Goal: Task Accomplishment & Management: Manage account settings

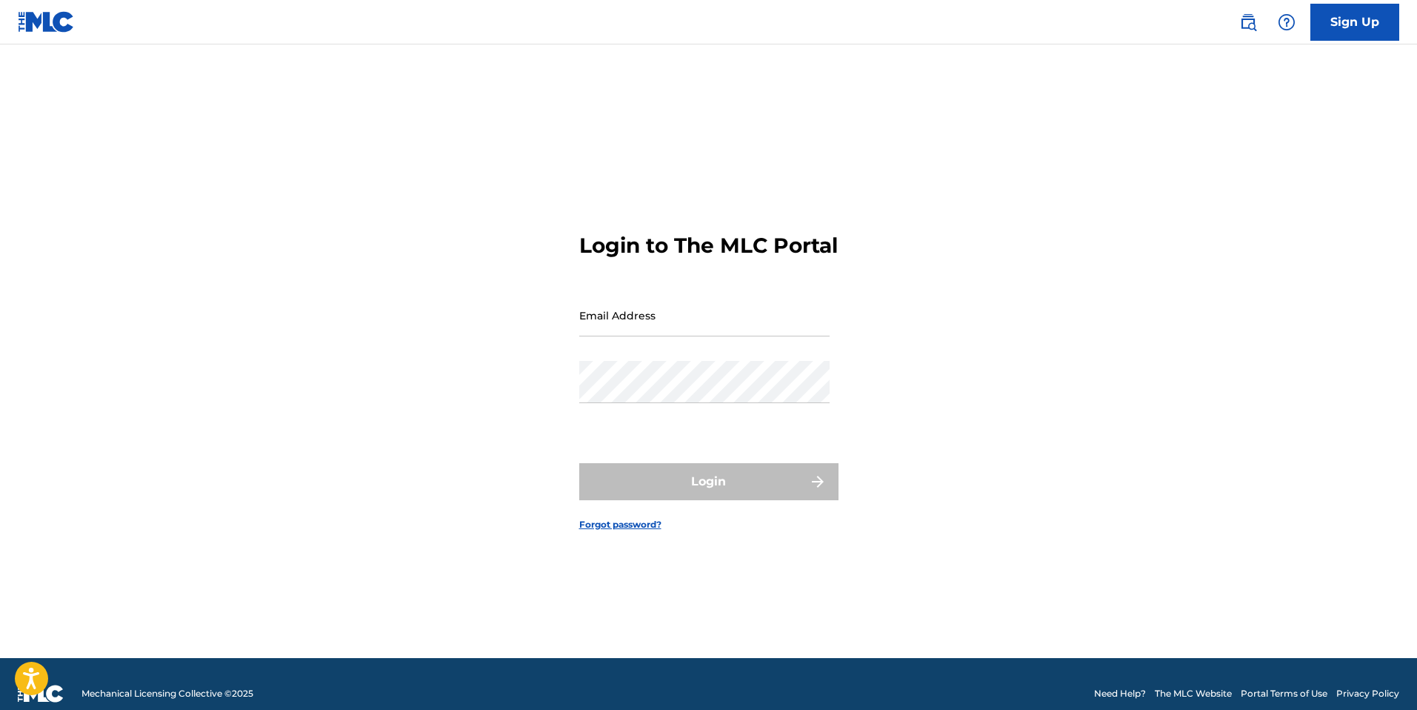
click at [685, 316] on input "Email Address" at bounding box center [704, 315] width 250 height 42
type input "[PERSON_NAME][EMAIL_ADDRESS][DOMAIN_NAME]"
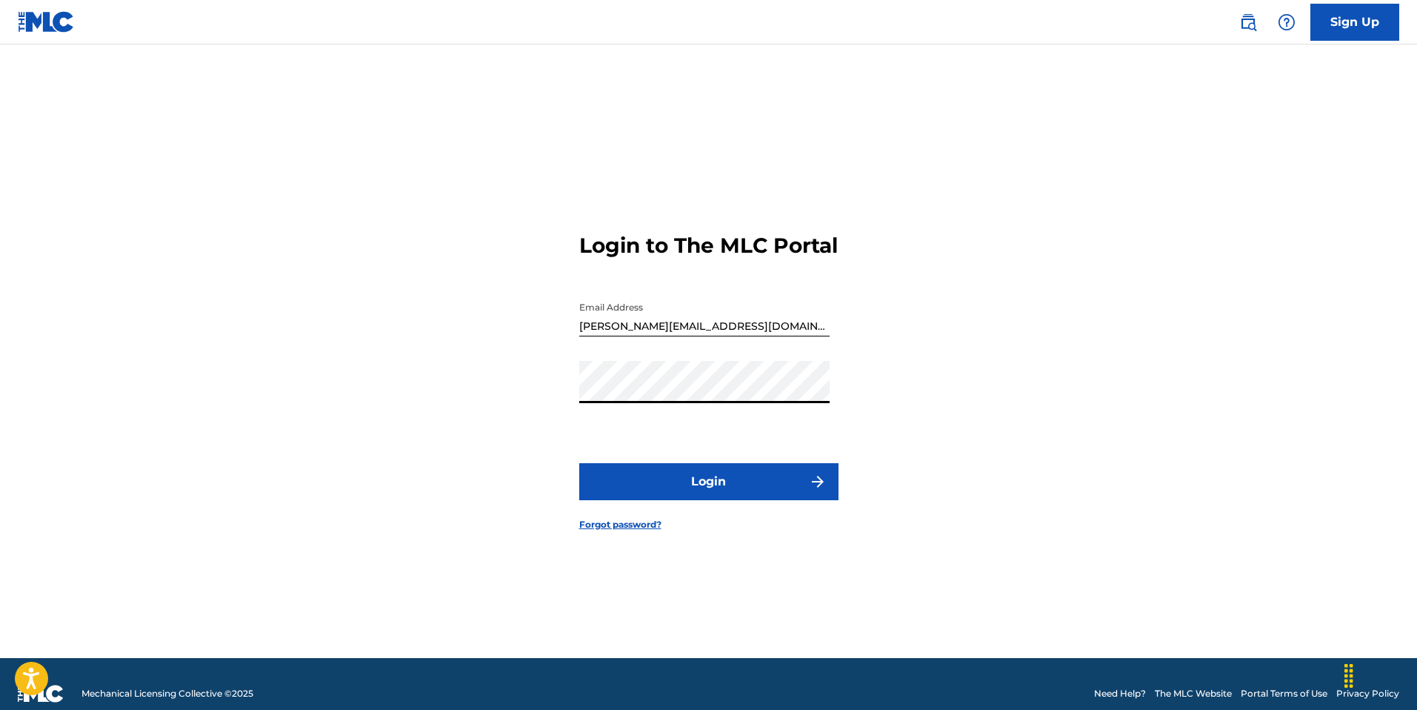
click at [579, 463] on button "Login" at bounding box center [708, 481] width 259 height 37
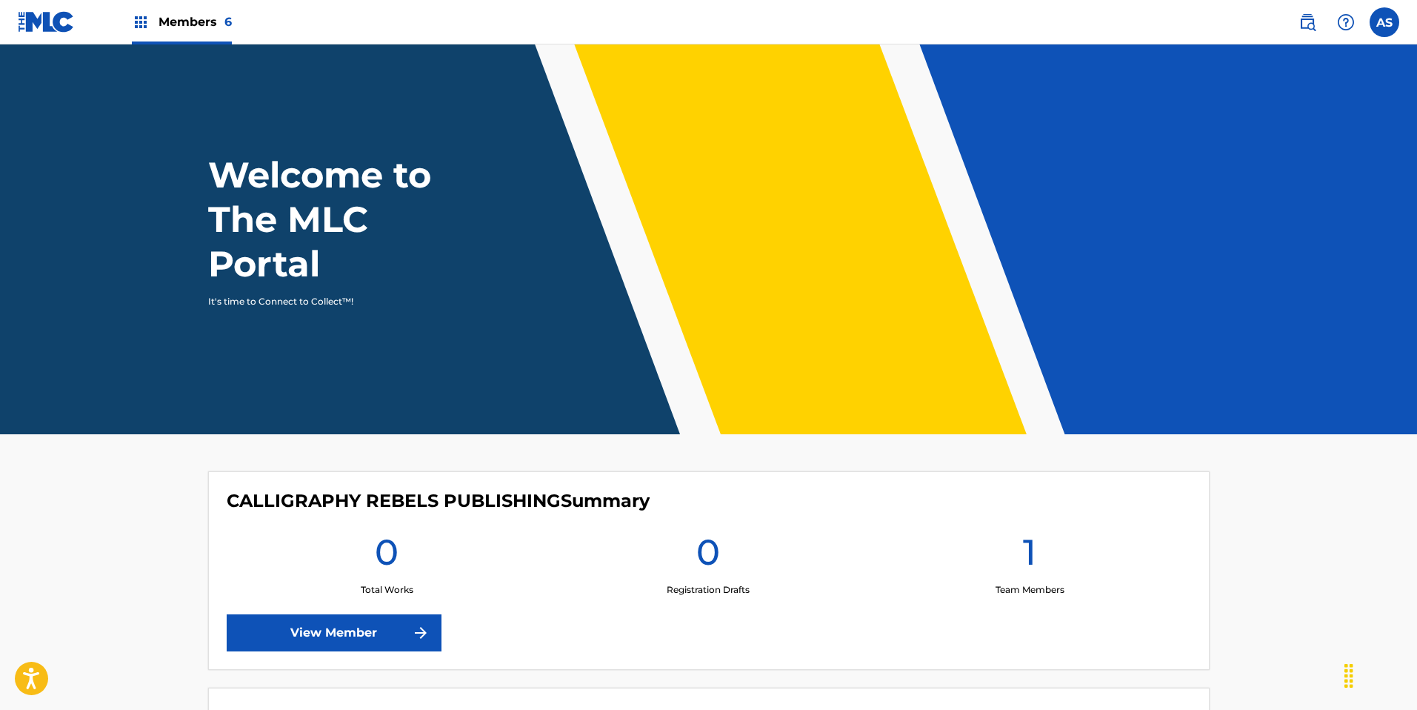
click at [175, 16] on span "Members 6" at bounding box center [195, 21] width 73 height 17
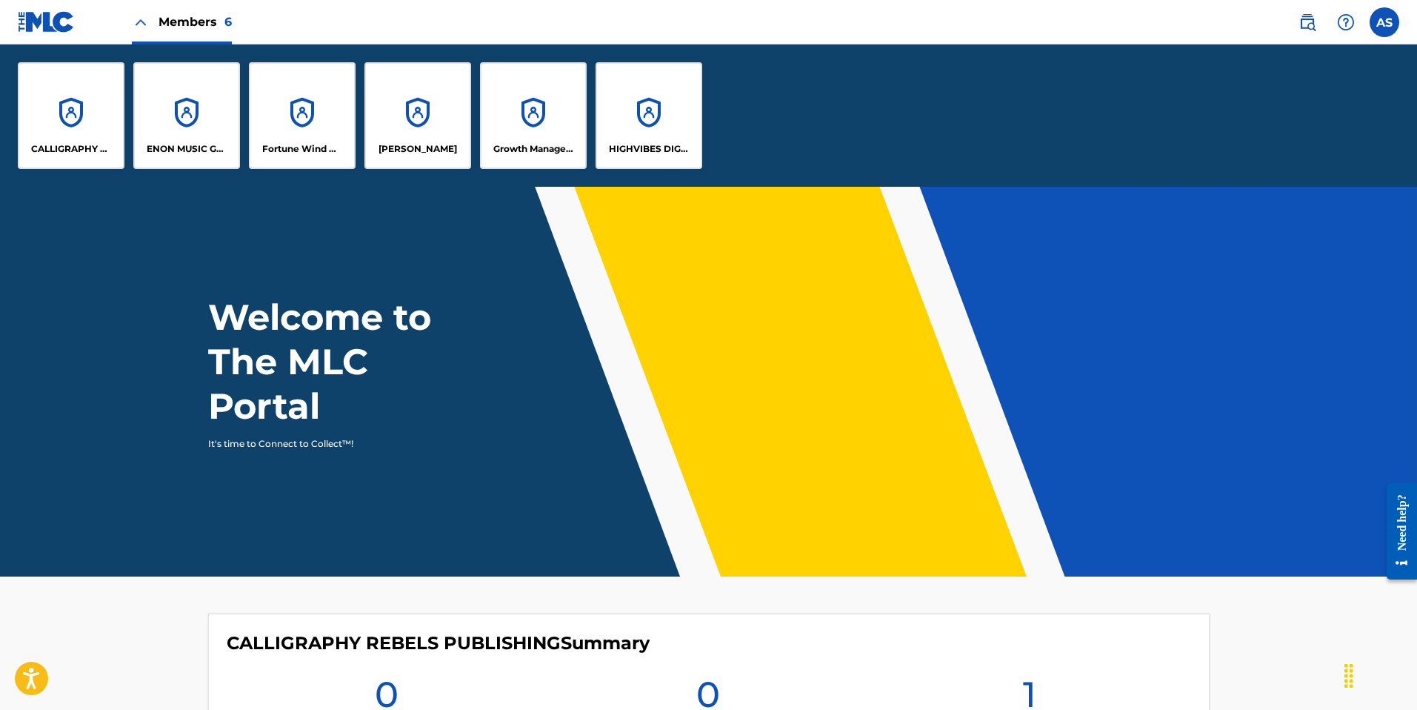
click at [336, 144] on p "Fortune Wind Music Publishing, LLC" at bounding box center [302, 148] width 81 height 13
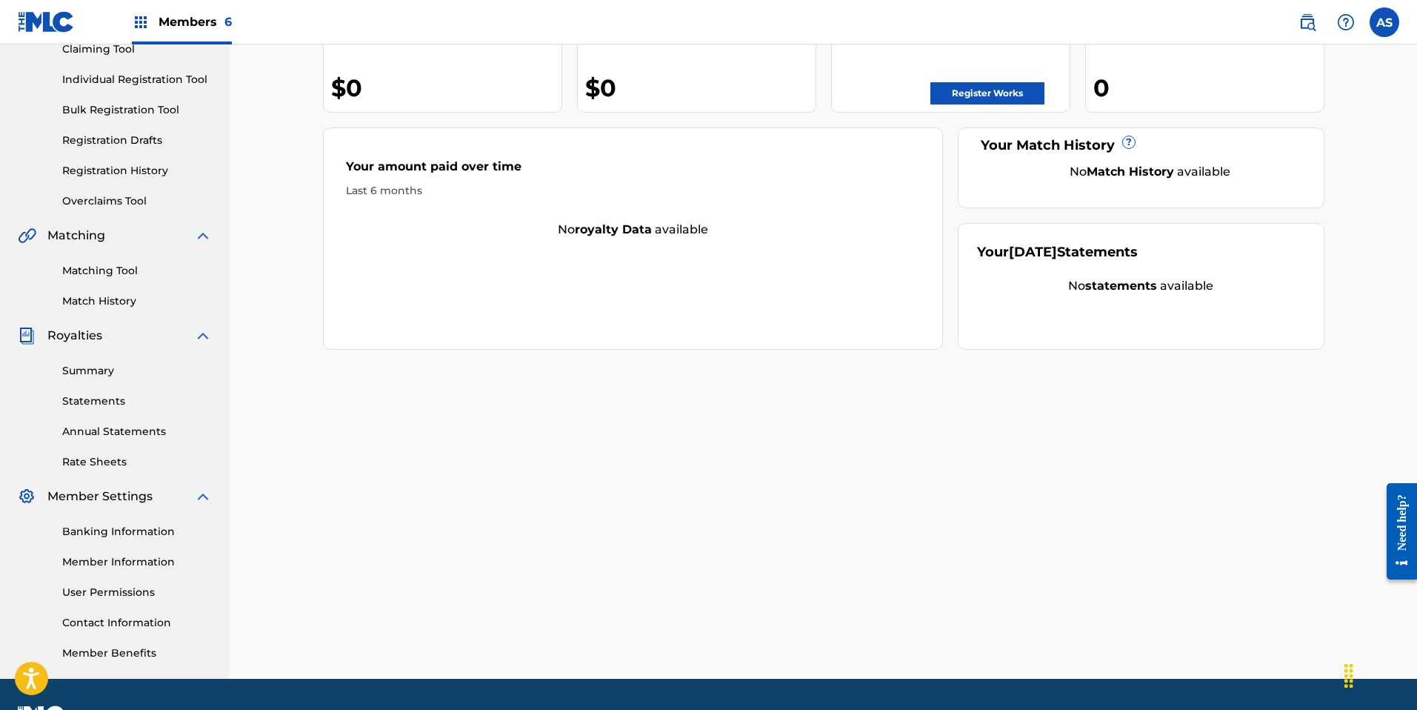
scroll to position [209, 0]
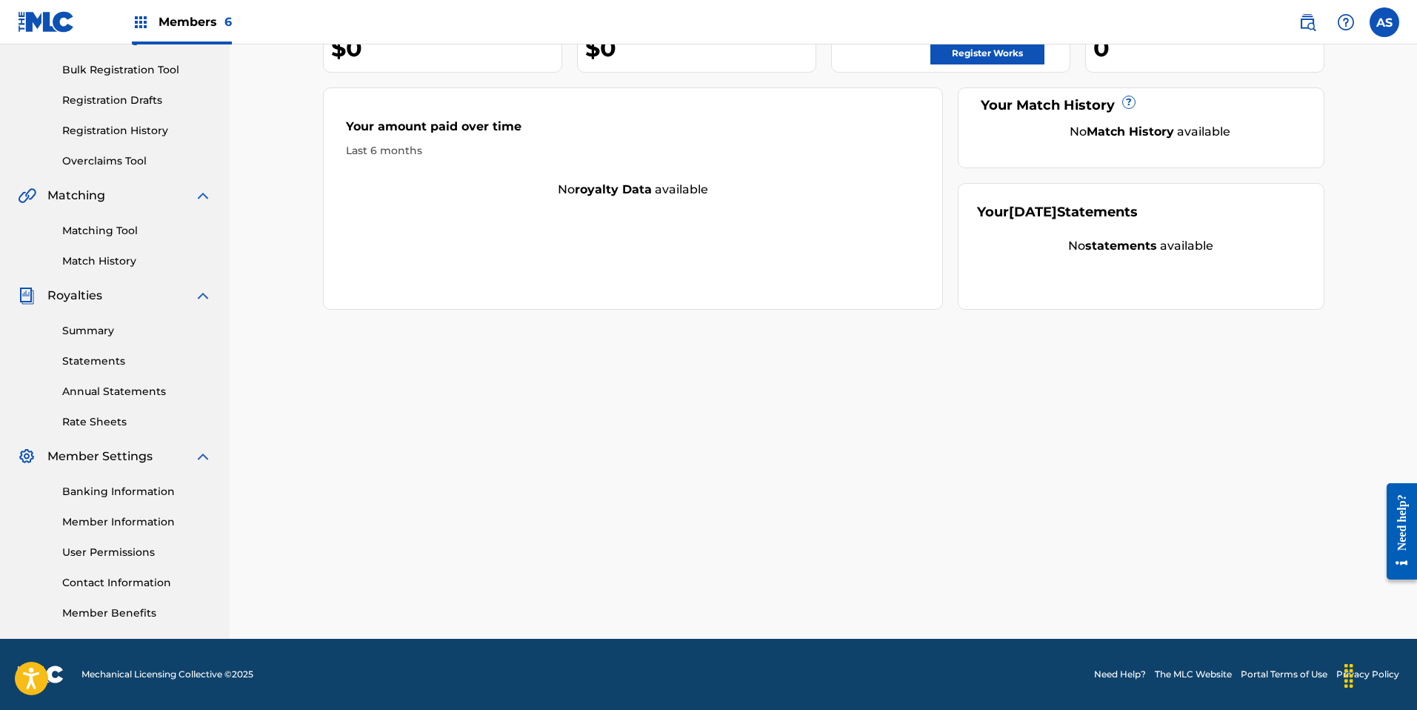
click at [109, 554] on link "User Permissions" at bounding box center [137, 553] width 150 height 16
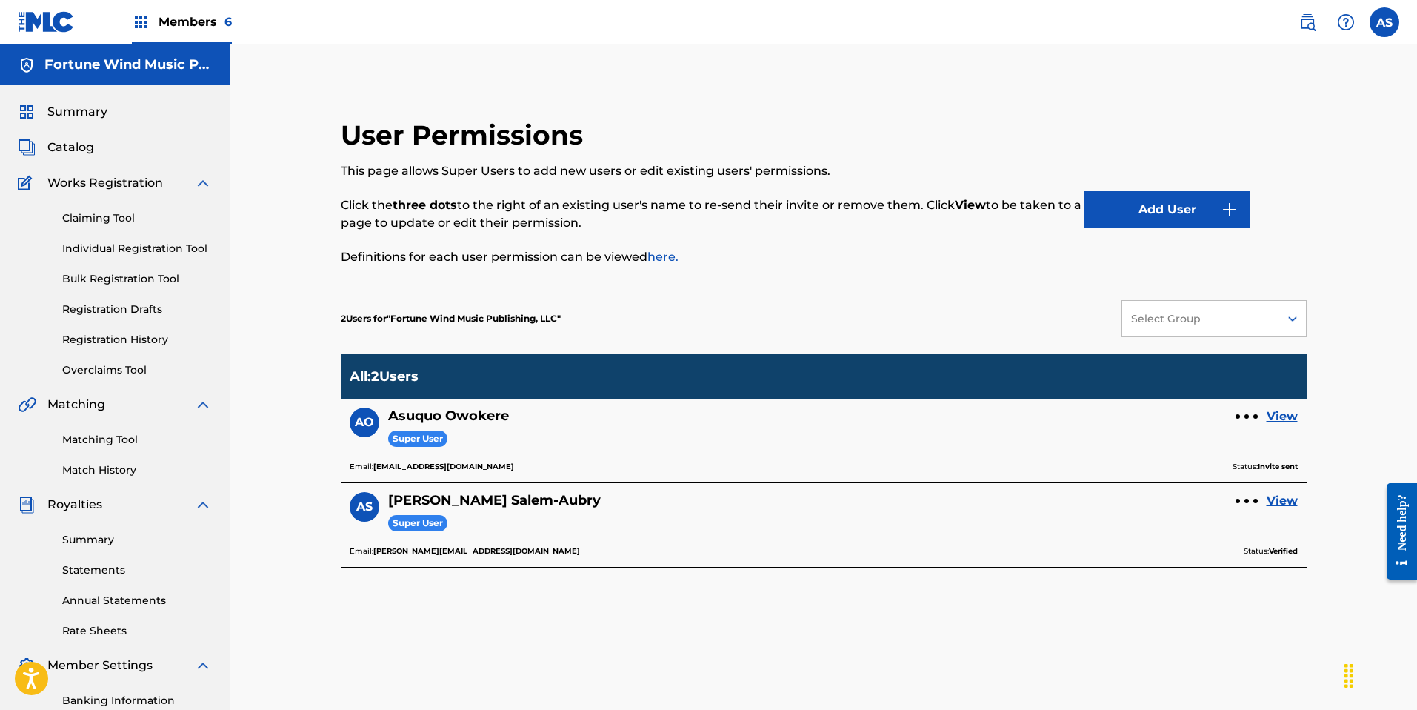
scroll to position [1, 0]
click at [1197, 217] on button "Add User" at bounding box center [1168, 208] width 166 height 37
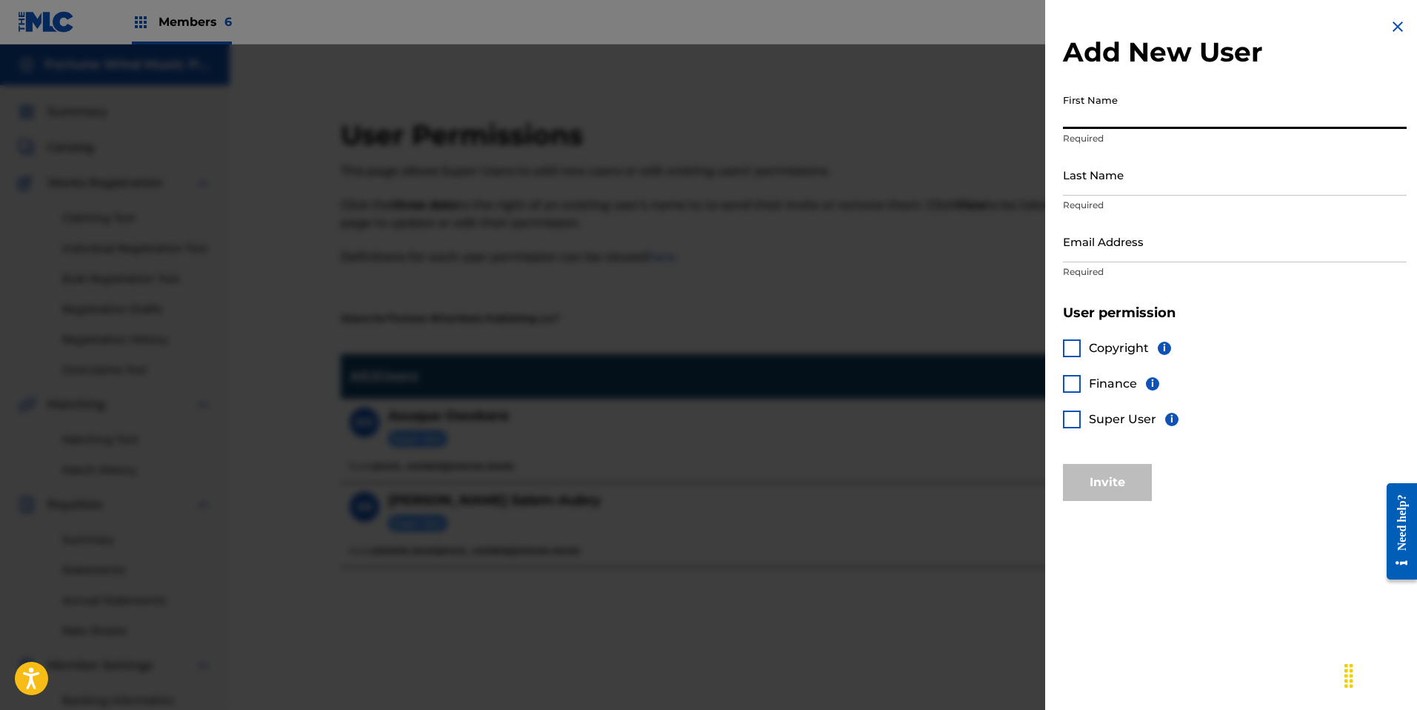
click at [1131, 119] on input "First Name" at bounding box center [1235, 108] width 344 height 42
type input "Jack"
type input "Edis"
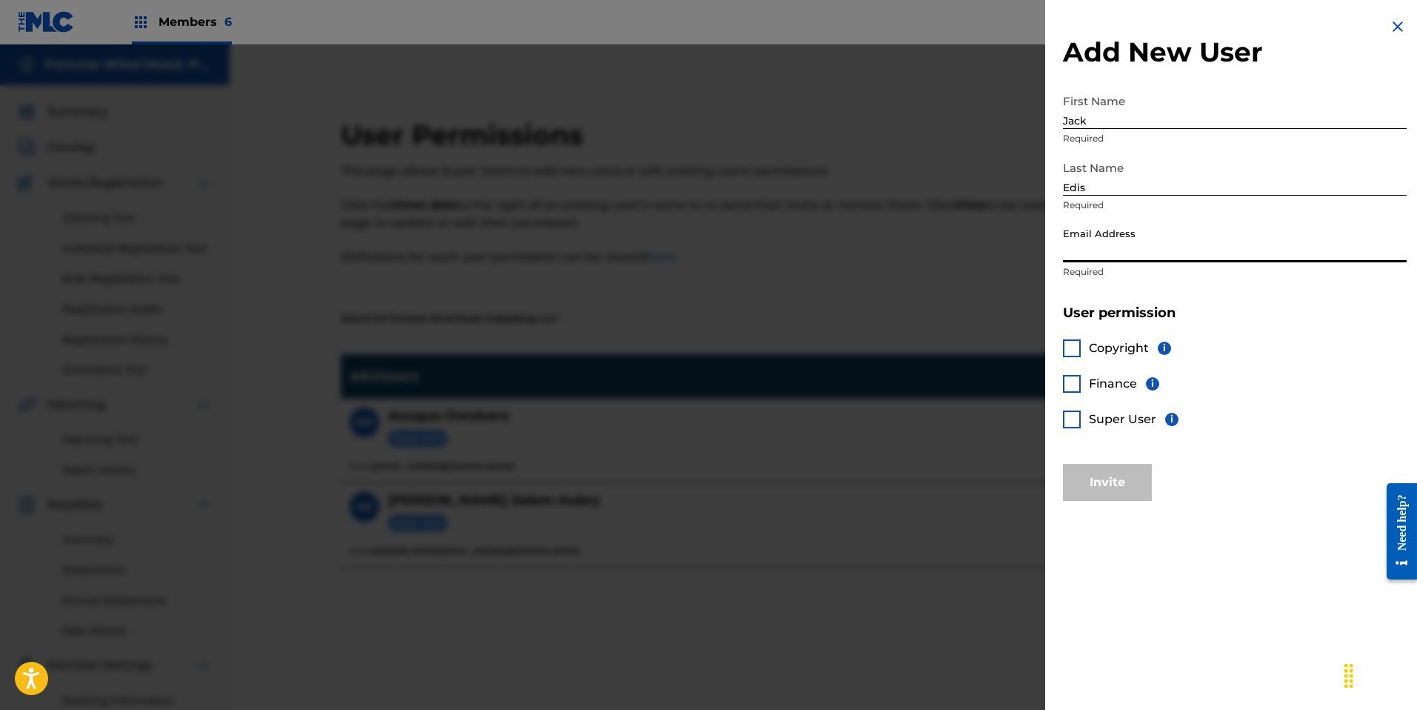
click at [1112, 259] on input "Email Address" at bounding box center [1235, 241] width 344 height 42
paste input "[EMAIL_ADDRESS][DOMAIN_NAME]"
type input "[EMAIL_ADDRESS][DOMAIN_NAME]"
click at [1075, 422] on div at bounding box center [1072, 419] width 18 height 18
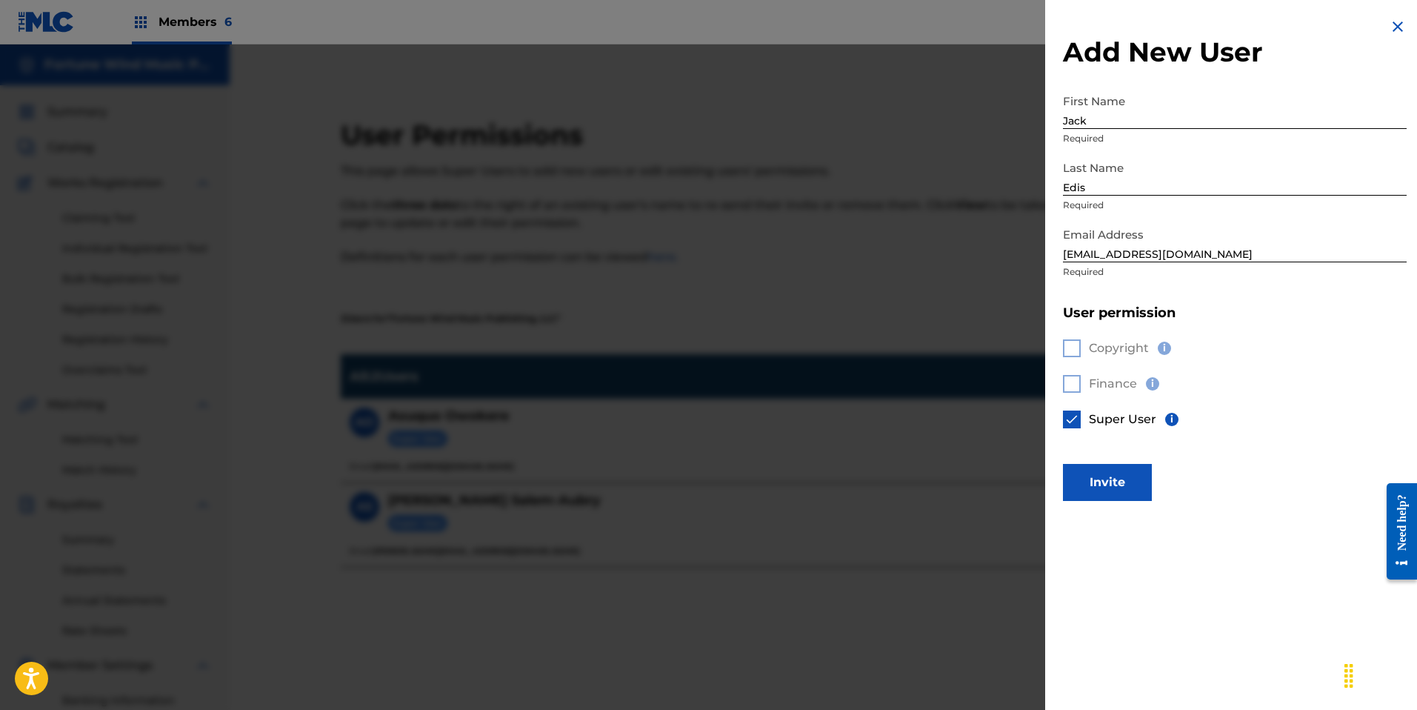
click at [1119, 485] on button "Invite" at bounding box center [1107, 482] width 89 height 37
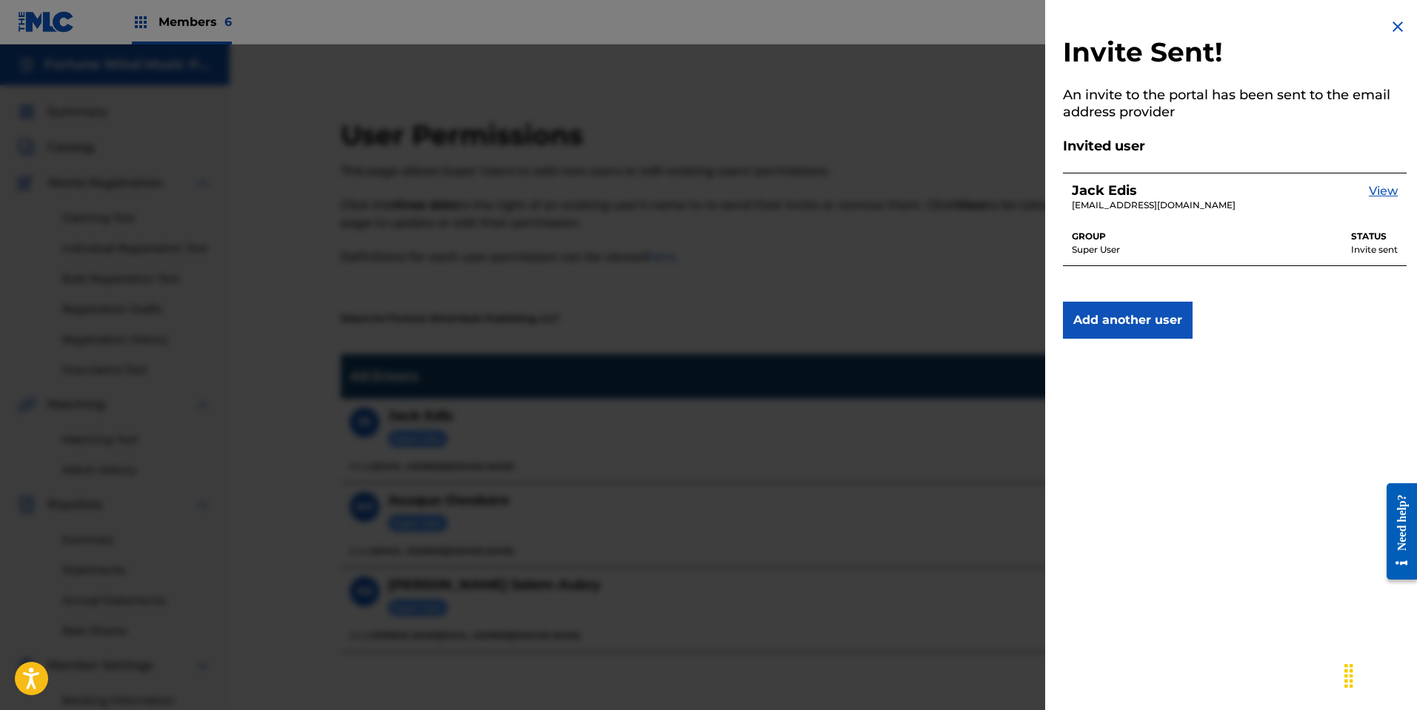
drag, startPoint x: 1399, startPoint y: 29, endPoint x: 1349, endPoint y: 23, distance: 50.0
click at [1399, 29] on img at bounding box center [1398, 27] width 18 height 18
